Goal: Task Accomplishment & Management: Manage account settings

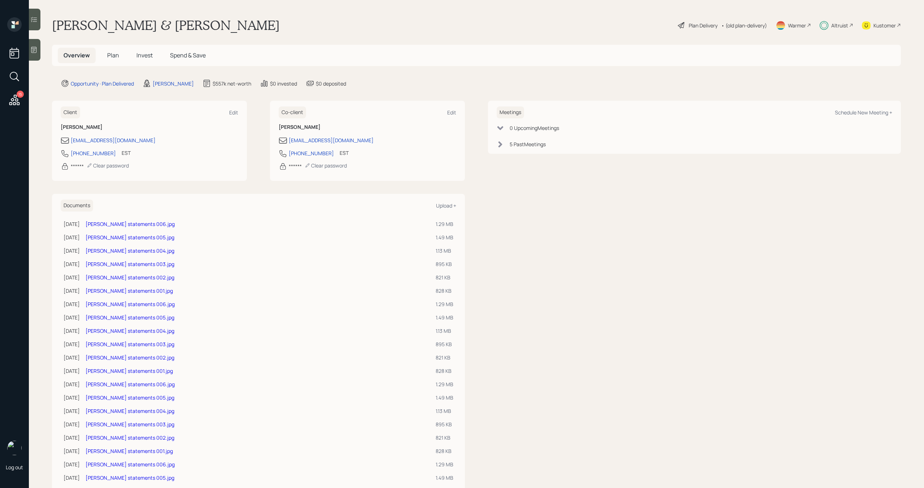
click at [140, 56] on span "Invest" at bounding box center [144, 55] width 16 height 8
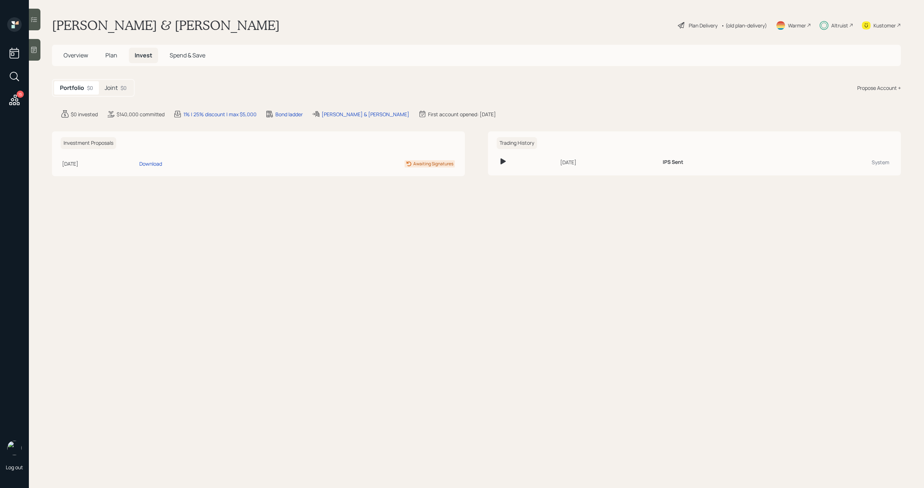
click at [116, 93] on div "Joint $0" at bounding box center [116, 87] width 34 height 13
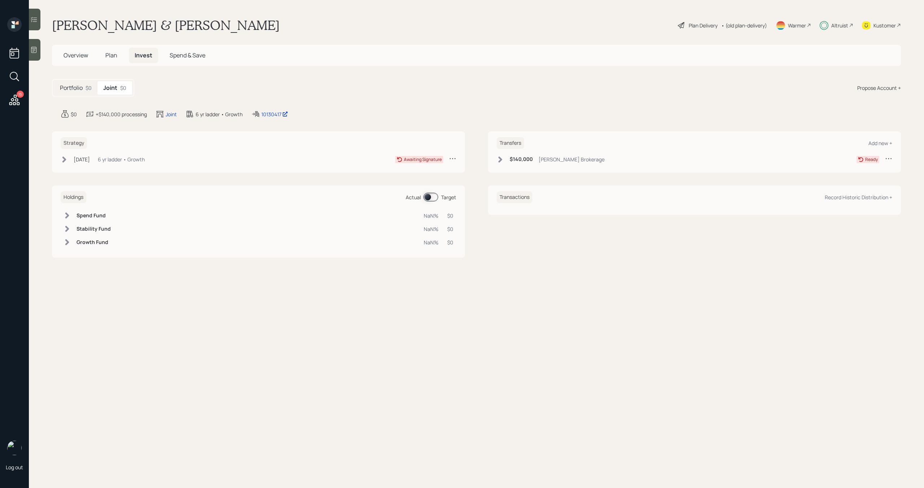
click at [501, 161] on icon at bounding box center [500, 159] width 7 height 7
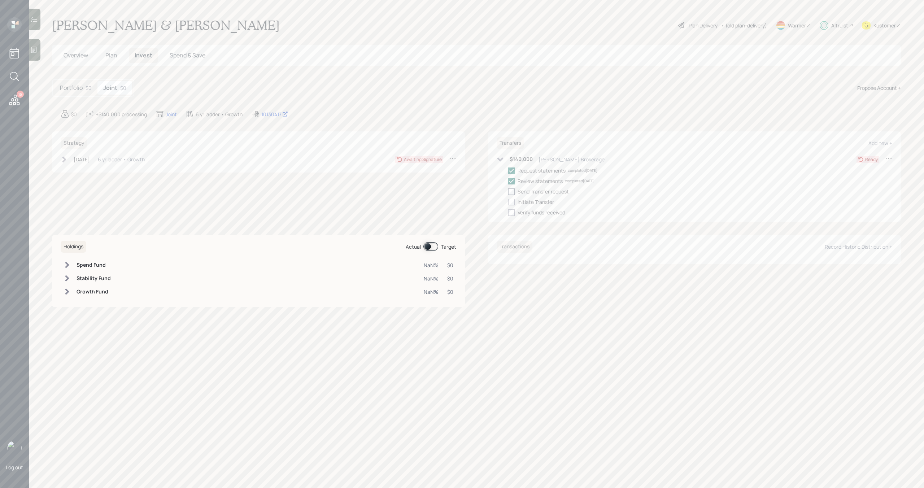
click at [511, 192] on div at bounding box center [511, 191] width 6 height 6
click at [508, 192] on input "checkbox" at bounding box center [508, 191] width 0 height 0
checkbox input "true"
click at [511, 200] on div at bounding box center [511, 202] width 6 height 6
click at [508, 202] on input "checkbox" at bounding box center [508, 202] width 0 height 0
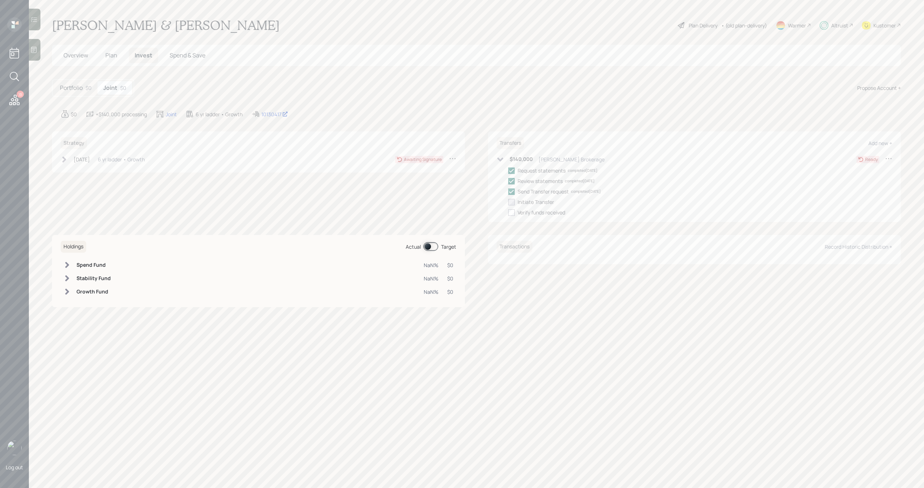
checkbox input "true"
click at [498, 160] on icon at bounding box center [500, 159] width 7 height 7
